Goal: Check status: Check status

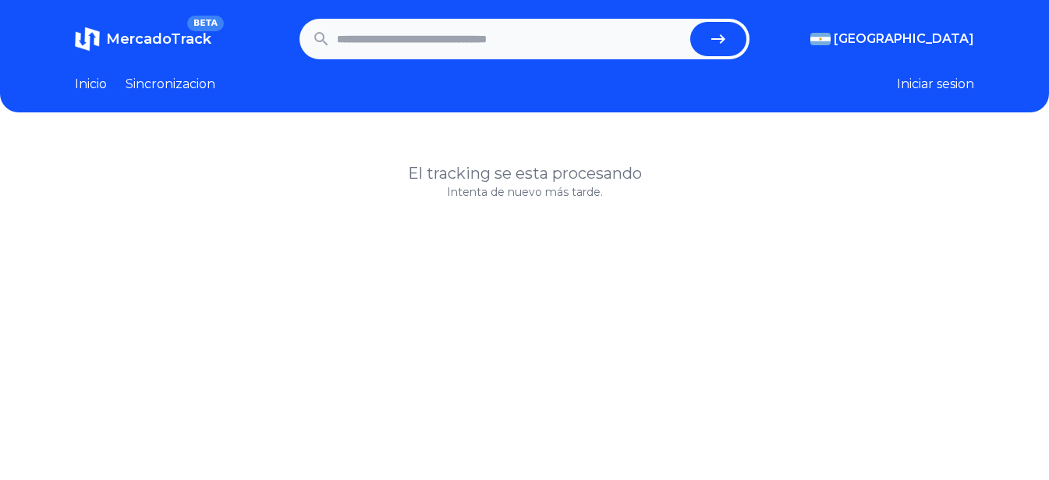
click at [517, 41] on input "text" at bounding box center [510, 39] width 347 height 34
paste input "**********"
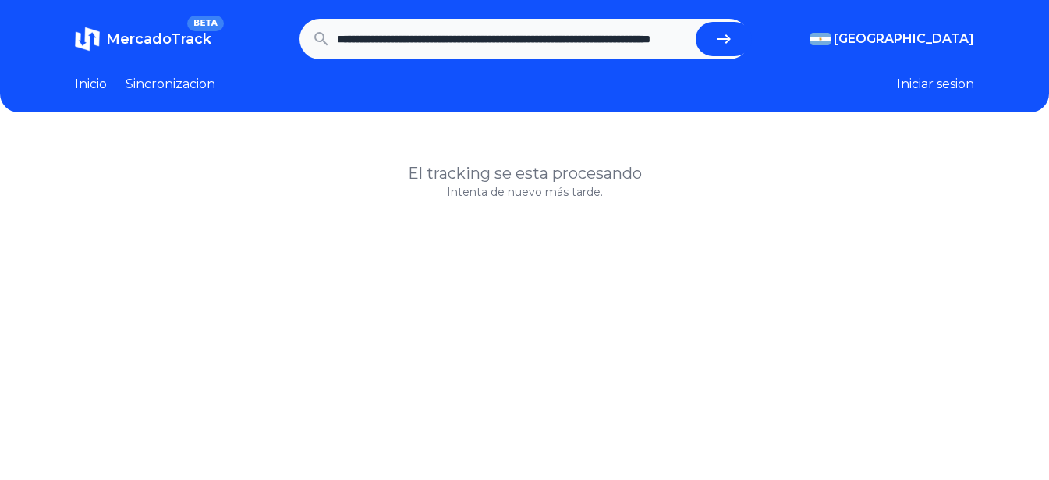
click at [728, 39] on icon "submit" at bounding box center [724, 38] width 14 height 9
type input "**********"
